Goal: Find contact information: Find contact information

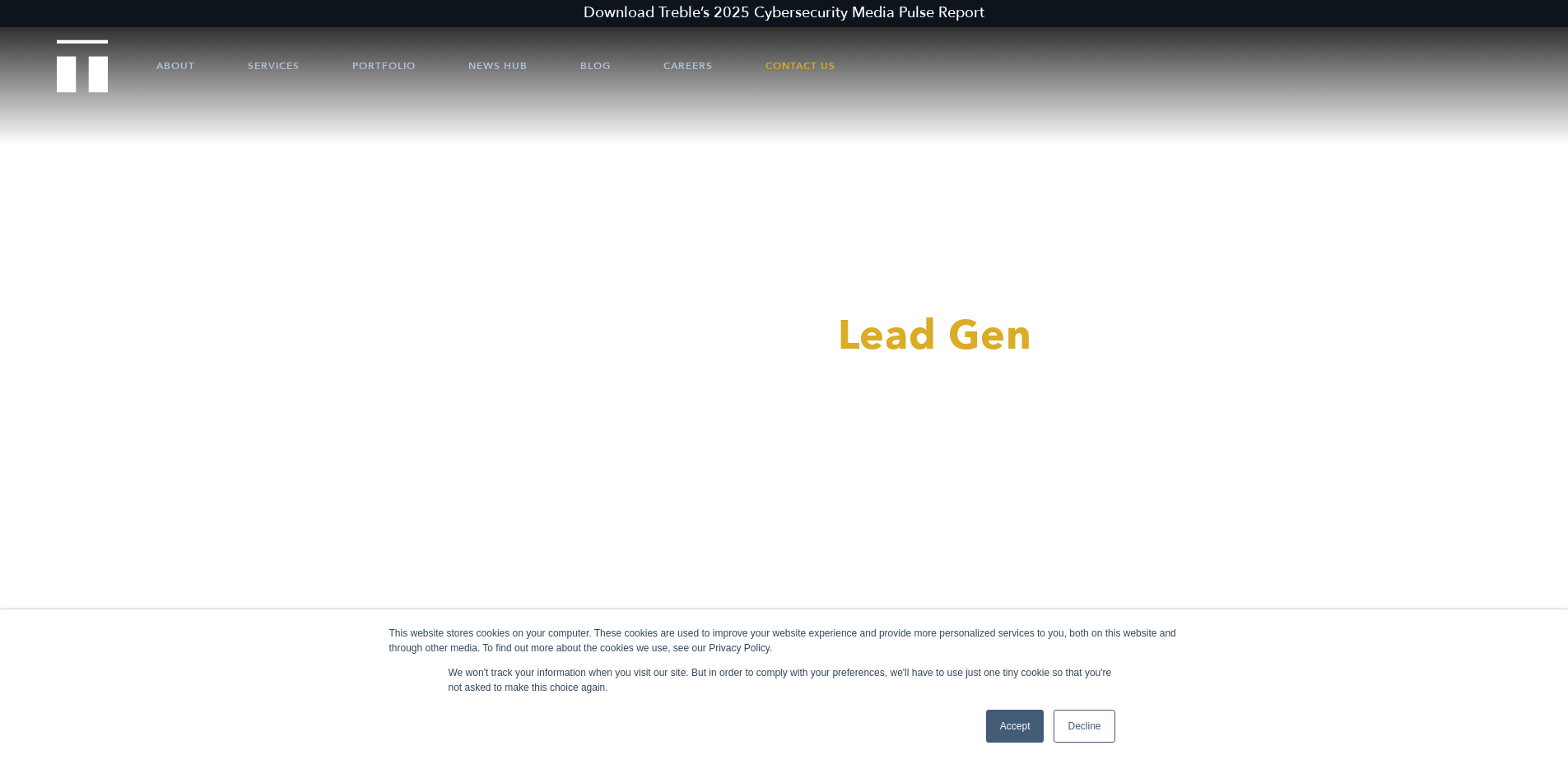
click at [1010, 739] on link "Accept" at bounding box center [1015, 727] width 58 height 33
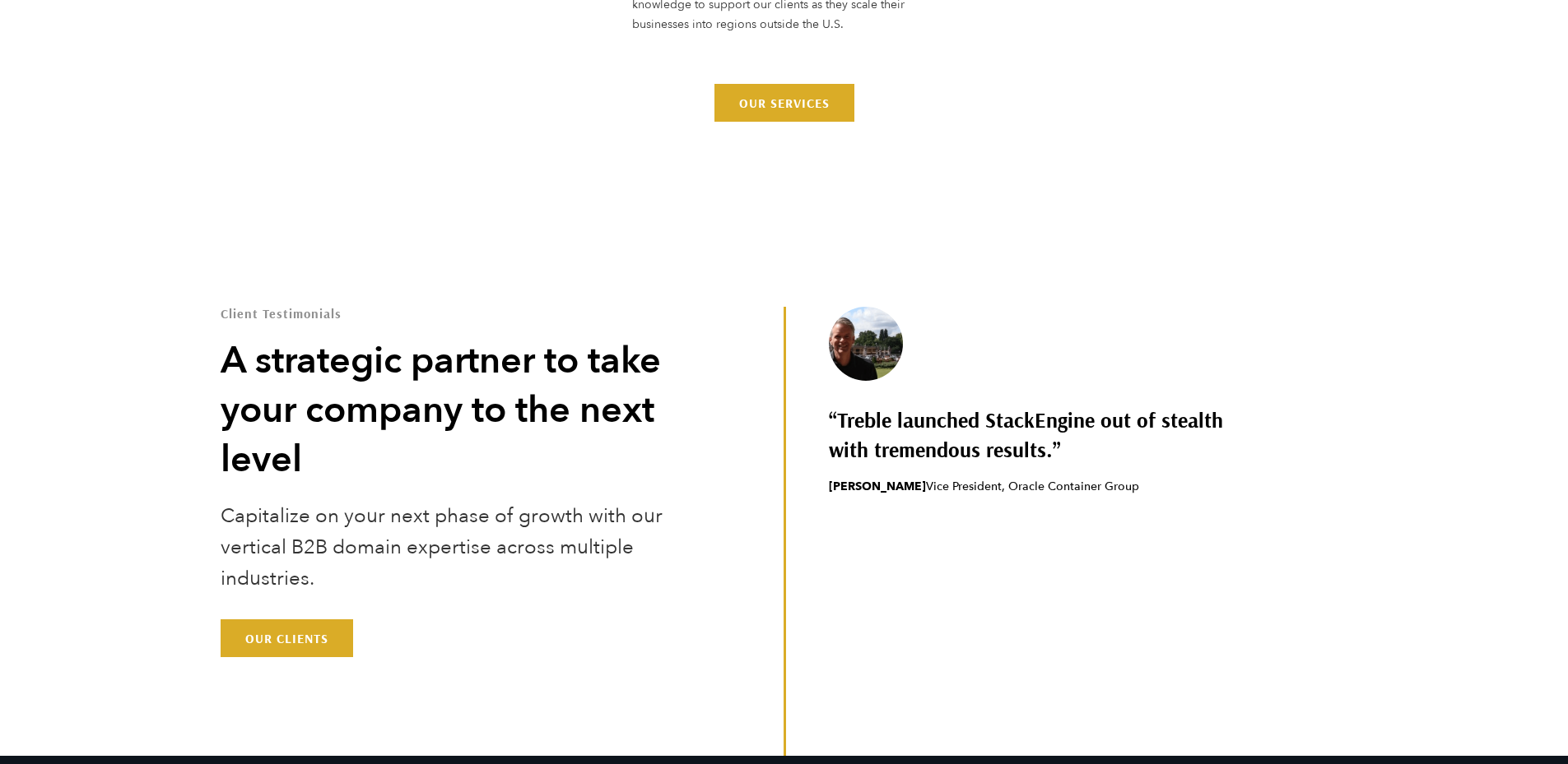
scroll to position [5203, 0]
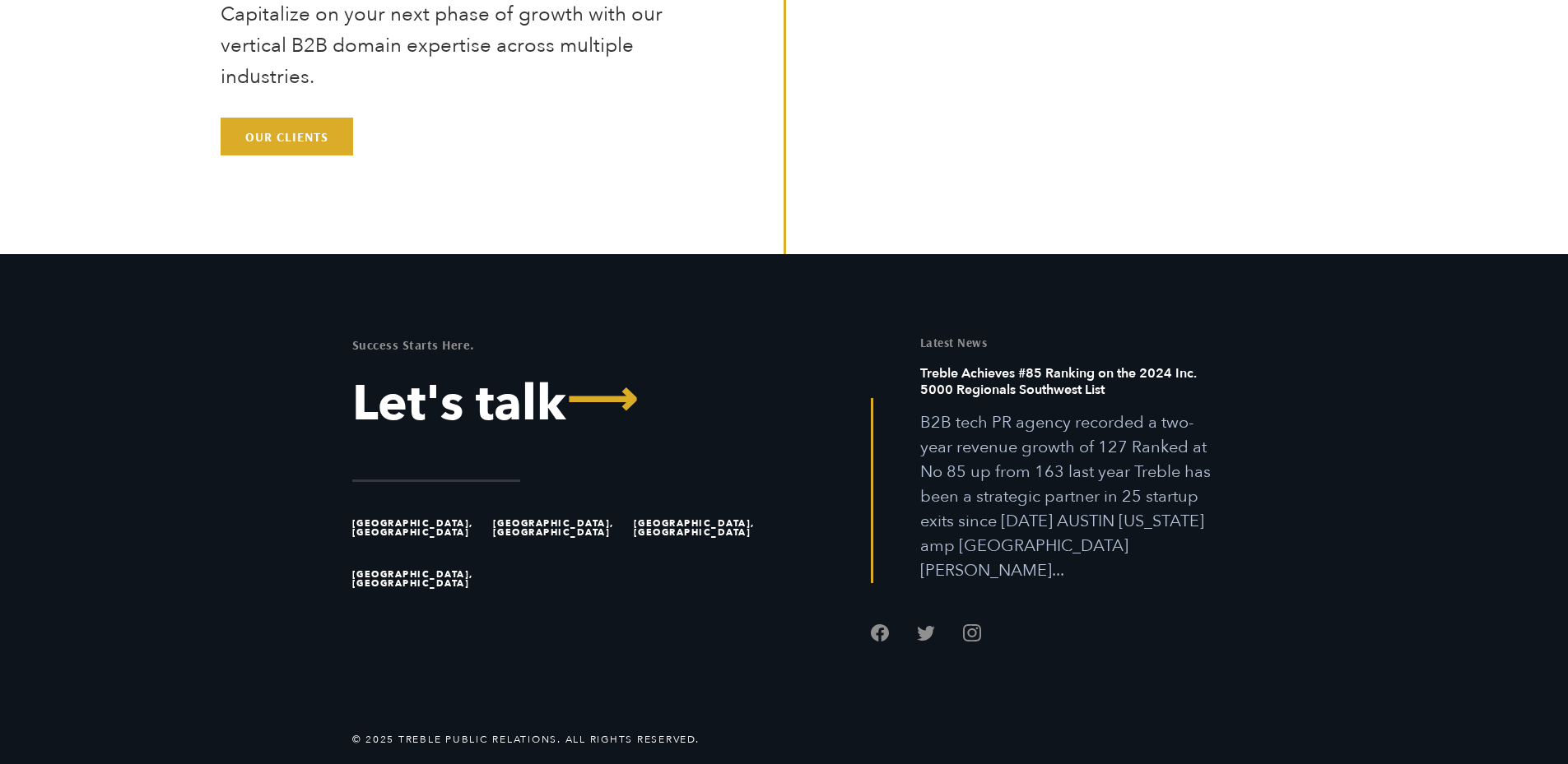
click at [362, 523] on li "[GEOGRAPHIC_DATA], [GEOGRAPHIC_DATA]" at bounding box center [419, 528] width 134 height 51
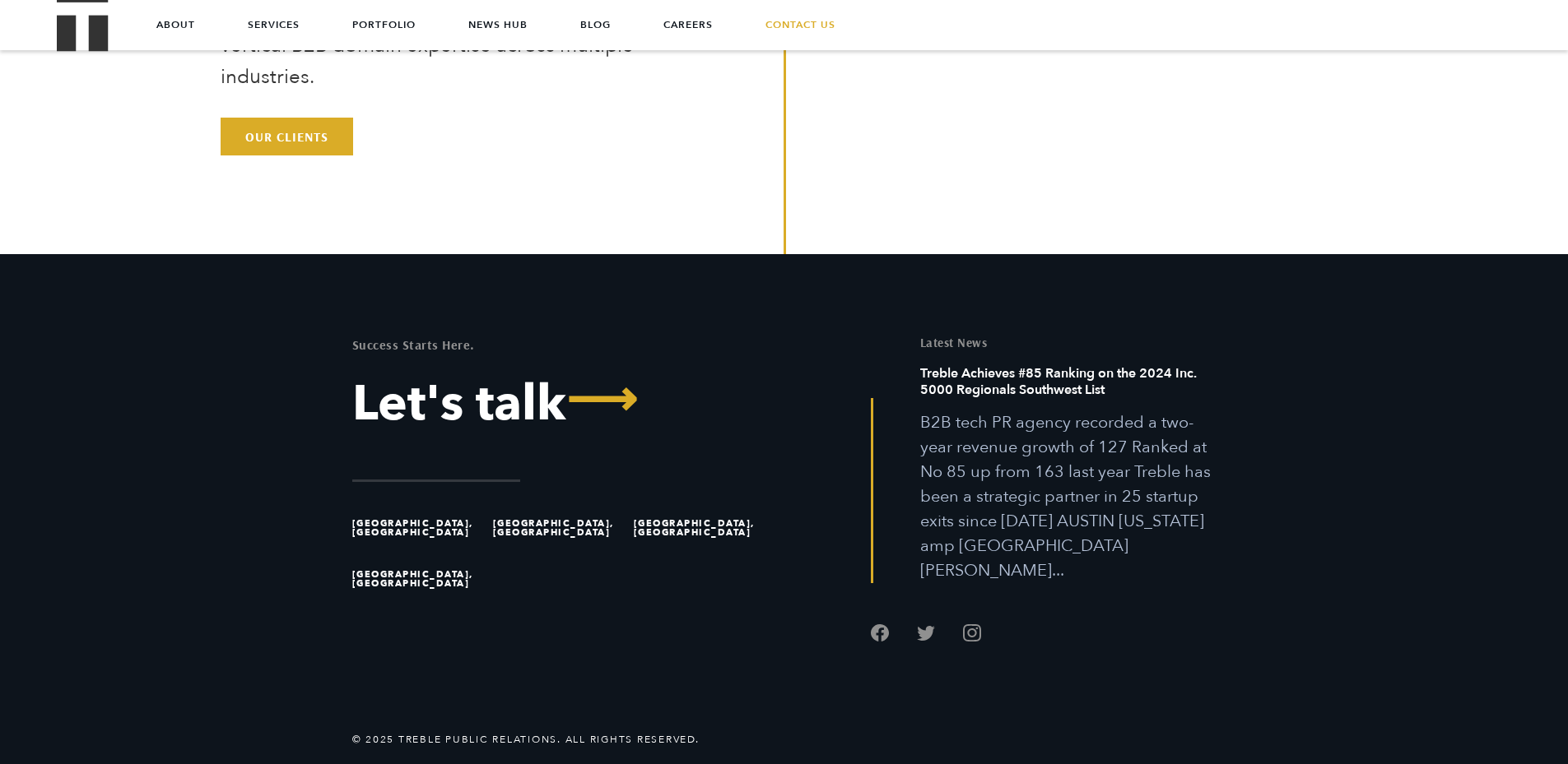
scroll to position [4710, 0]
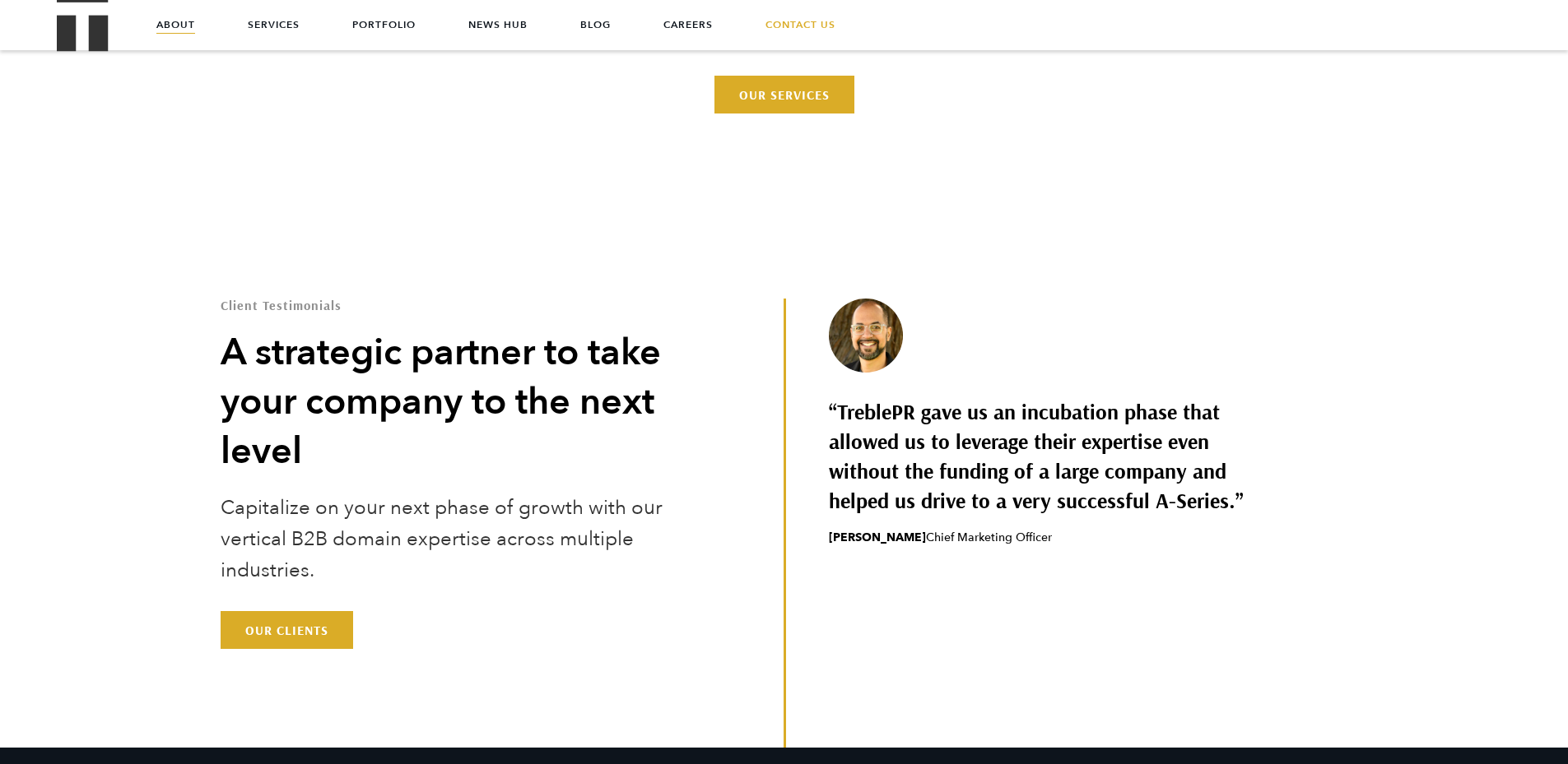
click at [185, 23] on link "About" at bounding box center [175, 24] width 39 height 49
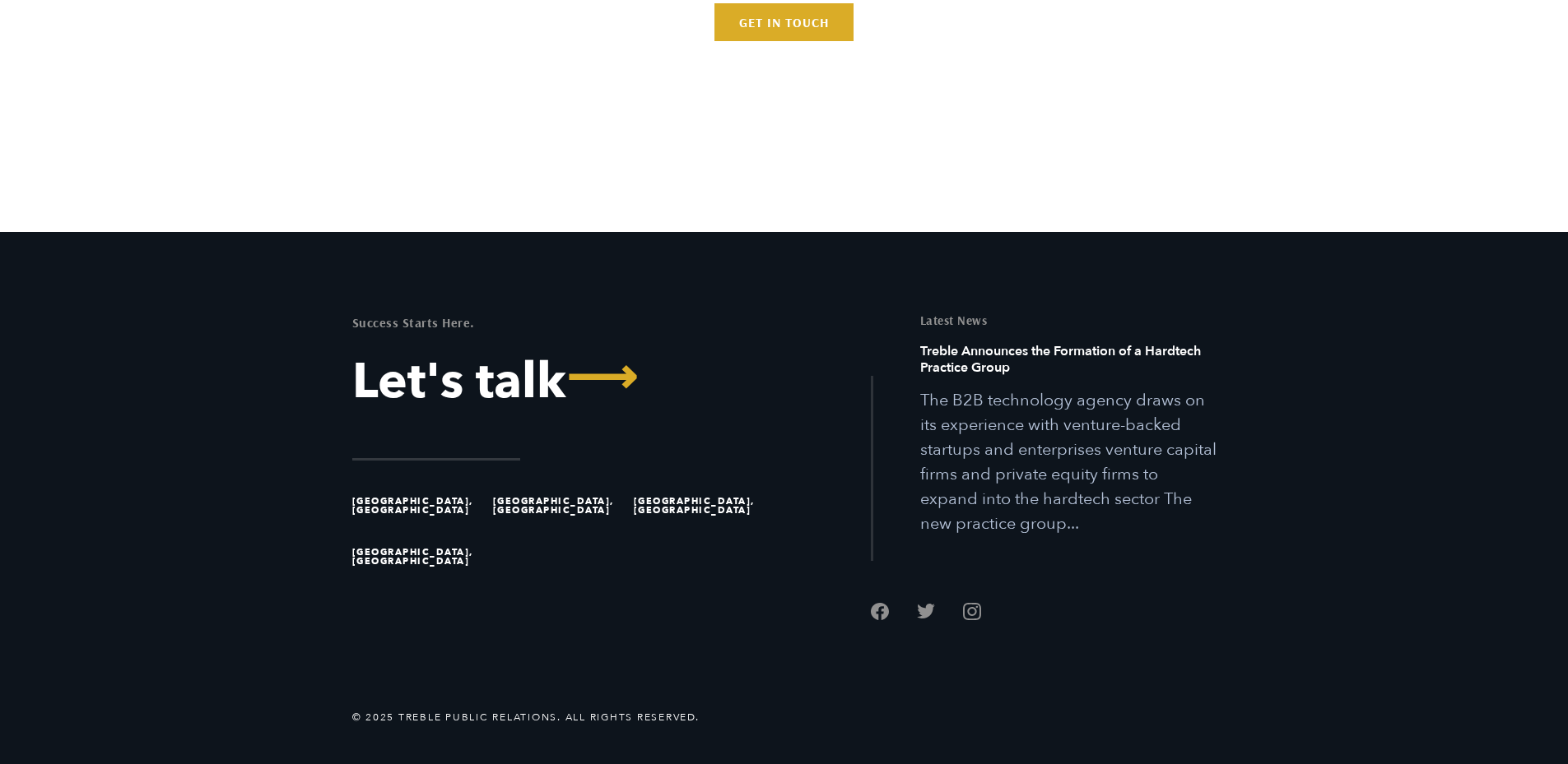
scroll to position [4996, 0]
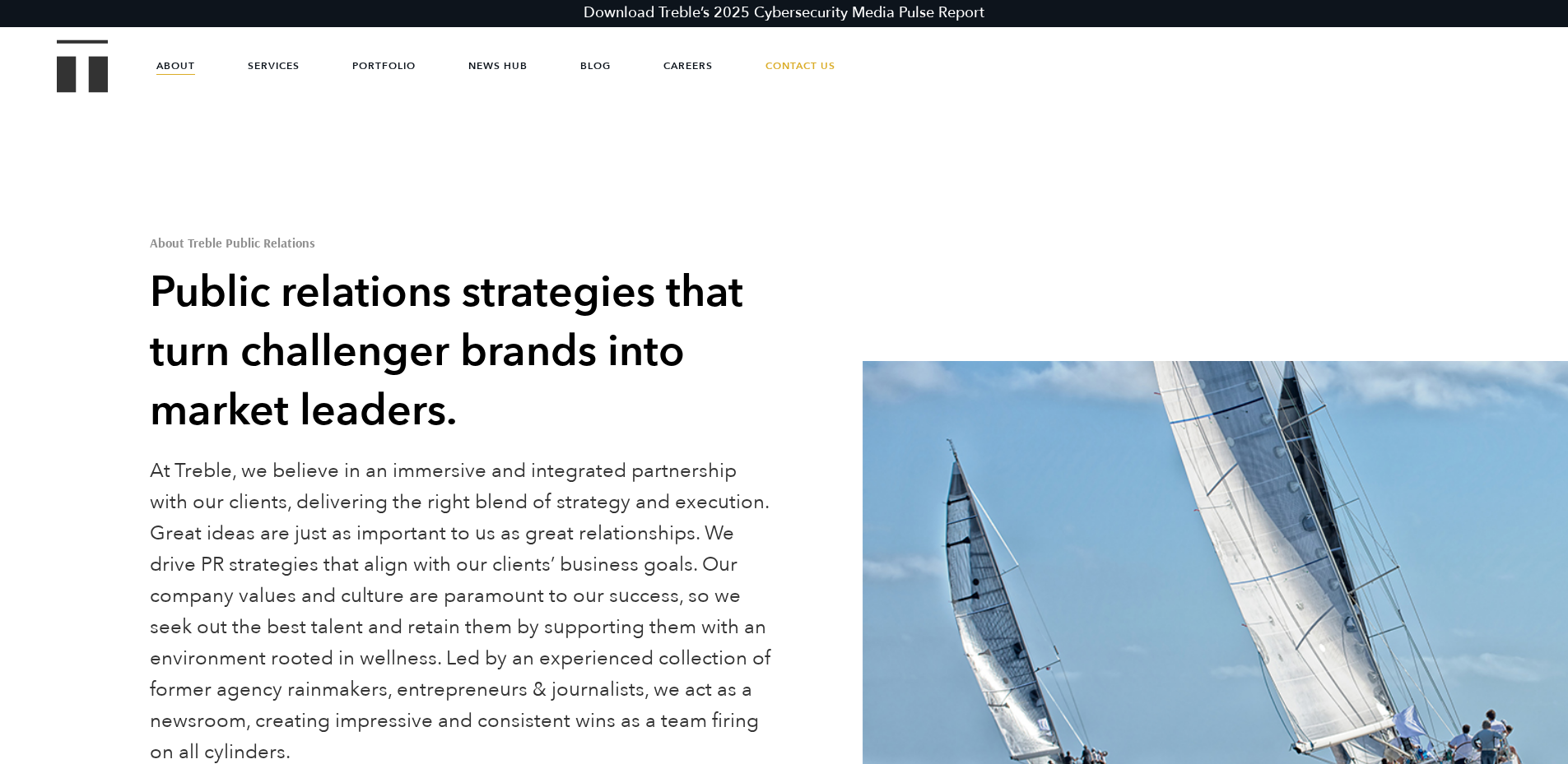
click at [1093, 239] on div "About Treble Public Relations Public relations strategies that turn challenger …" at bounding box center [852, 492] width 1431 height 628
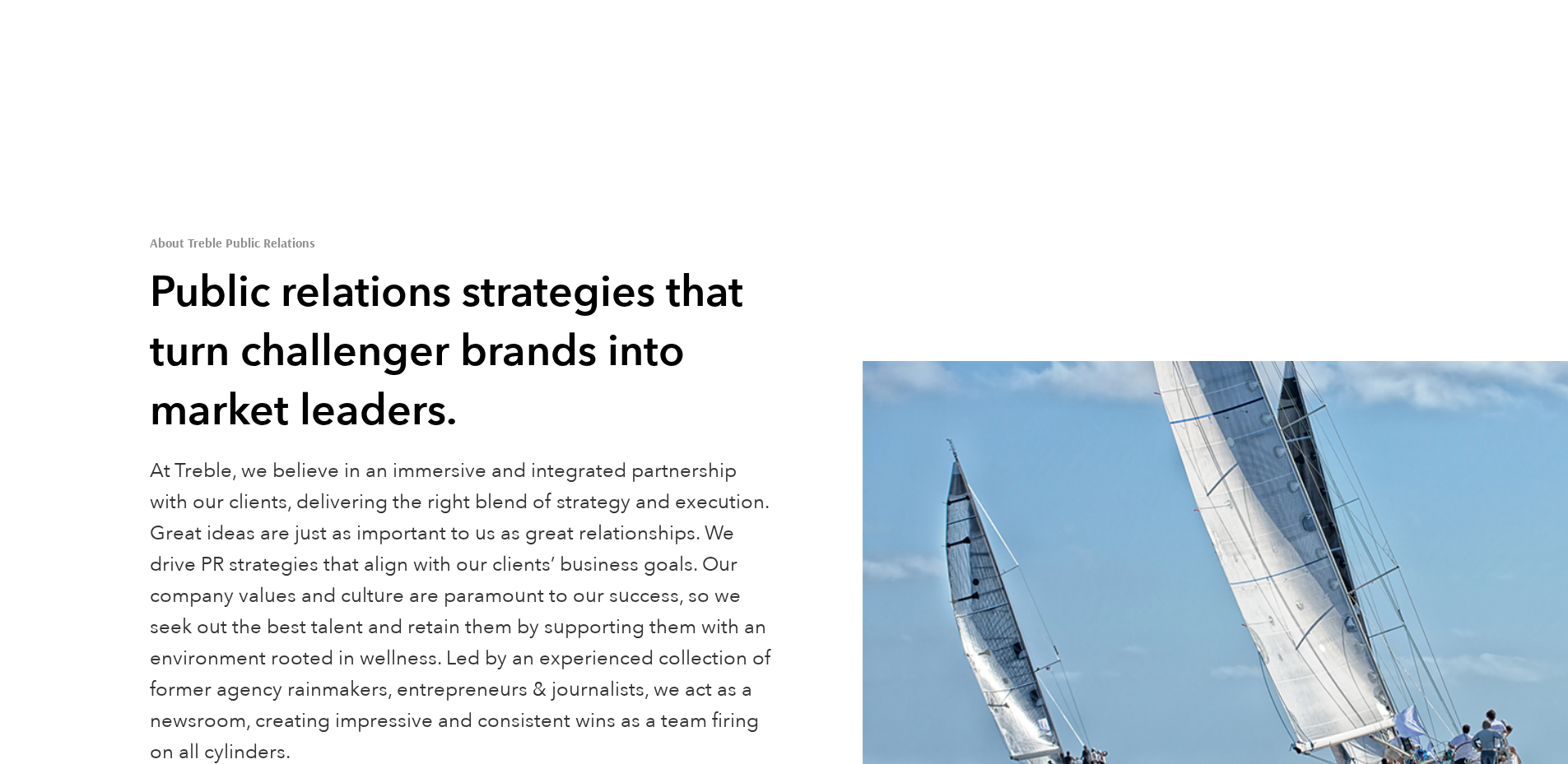
scroll to position [893, 0]
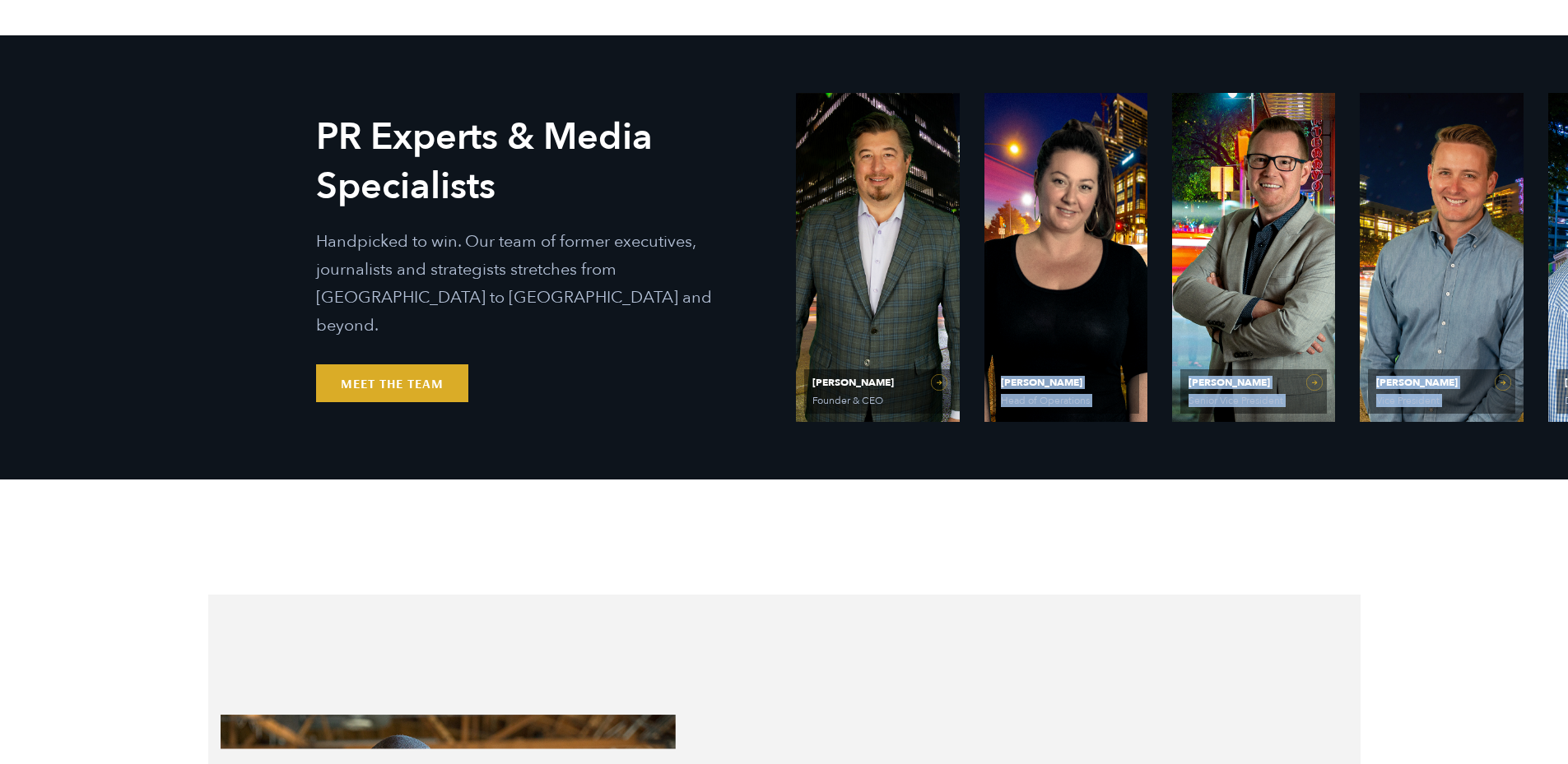
drag, startPoint x: 1541, startPoint y: 279, endPoint x: 1092, endPoint y: 322, distance: 451.1
click at [1100, 320] on ul "Ethan Parker Founder & CEO Olivia Gardner Head of Operations Matt Grant Senior …" at bounding box center [1347, 257] width 1103 height 329
drag, startPoint x: 1406, startPoint y: 438, endPoint x: 1116, endPoint y: 438, distance: 290.0
click at [1116, 438] on div "PR Experts & Media Specialists Handpicked to win. Our team of former executives…" at bounding box center [784, 258] width 1568 height 444
